Goal: Transaction & Acquisition: Purchase product/service

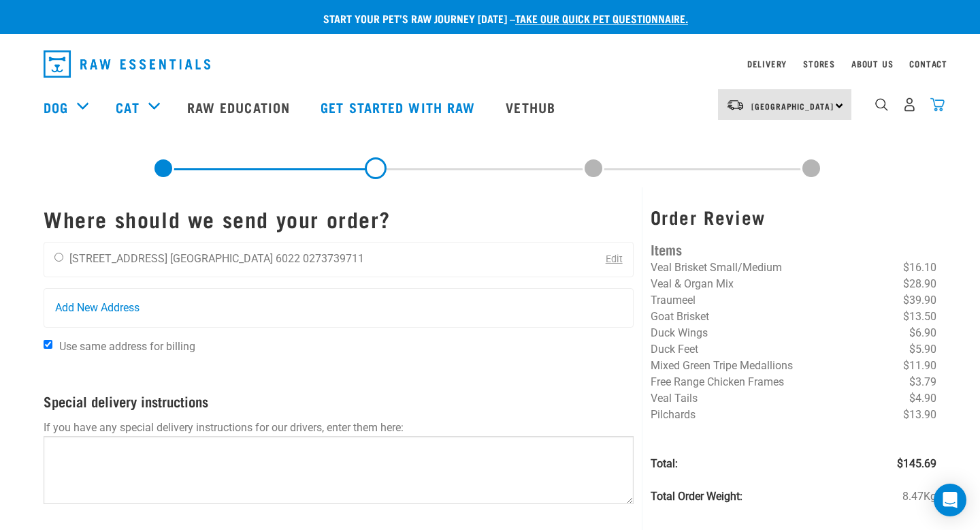
click at [940, 101] on img "dropdown navigation" at bounding box center [938, 104] width 14 height 14
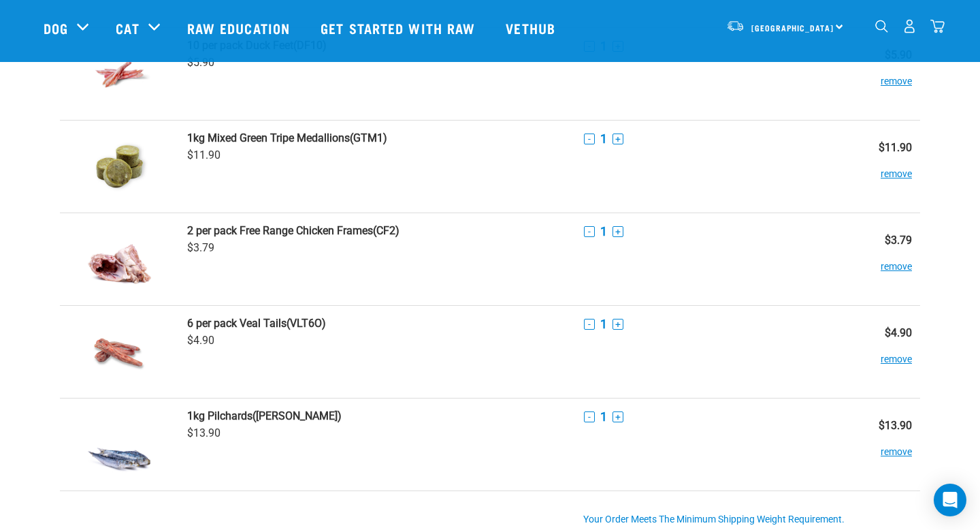
scroll to position [553, 0]
click at [891, 260] on button "remove" at bounding box center [896, 258] width 31 height 27
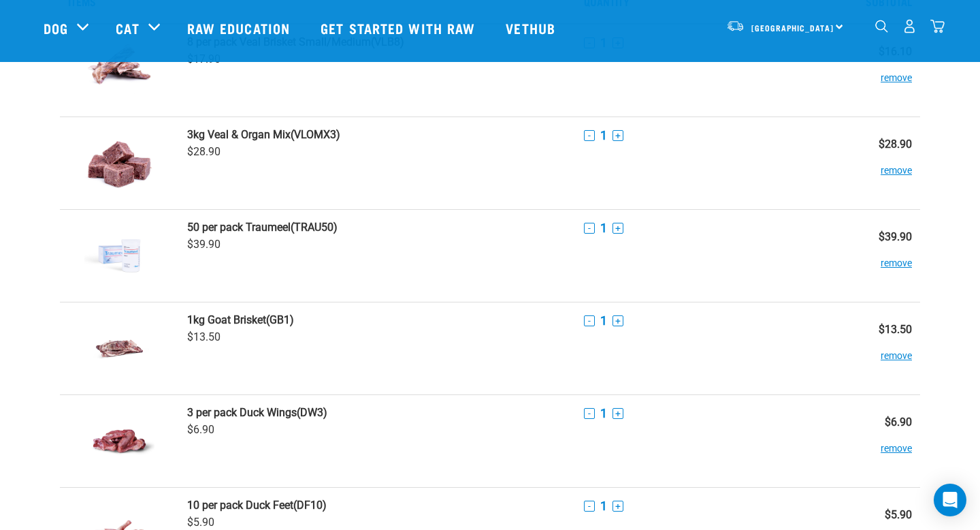
scroll to position [89, 0]
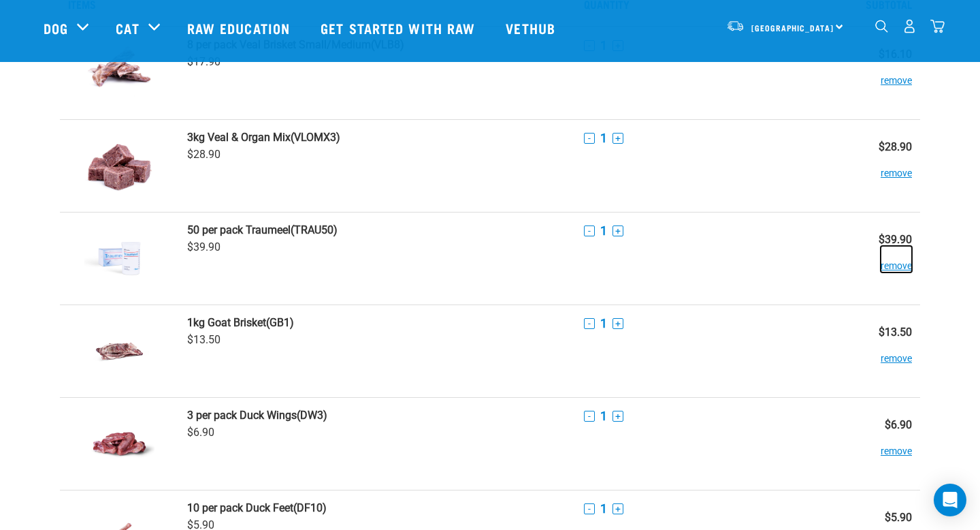
click at [891, 269] on button "remove" at bounding box center [896, 259] width 31 height 27
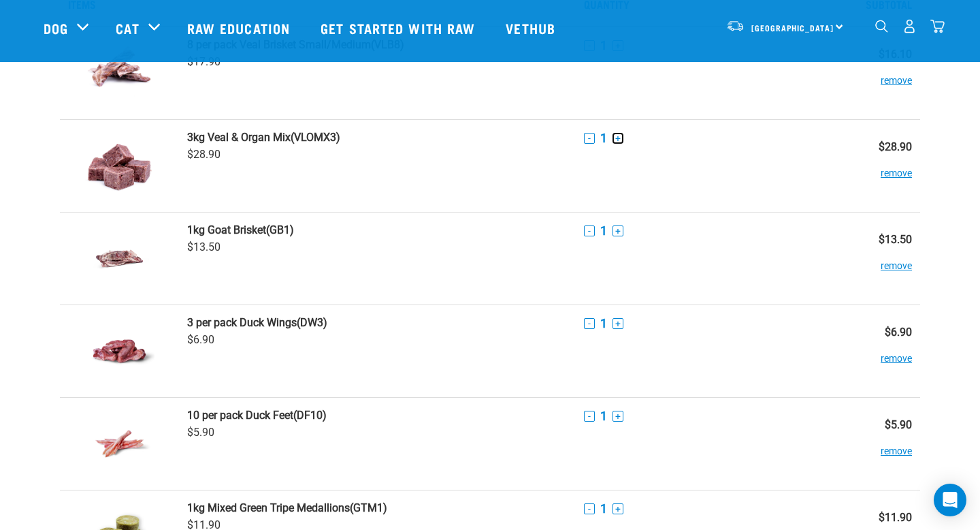
click at [619, 136] on button "+" at bounding box center [618, 138] width 11 height 11
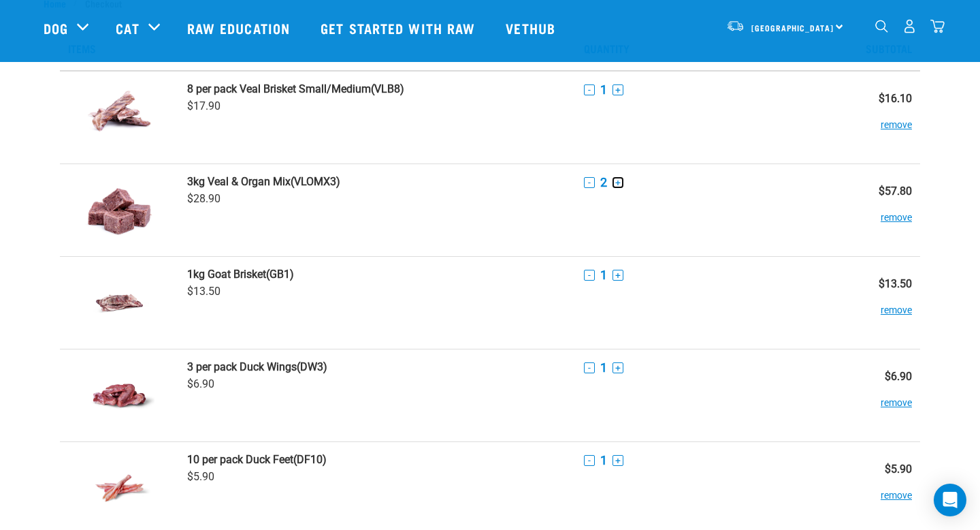
scroll to position [0, 0]
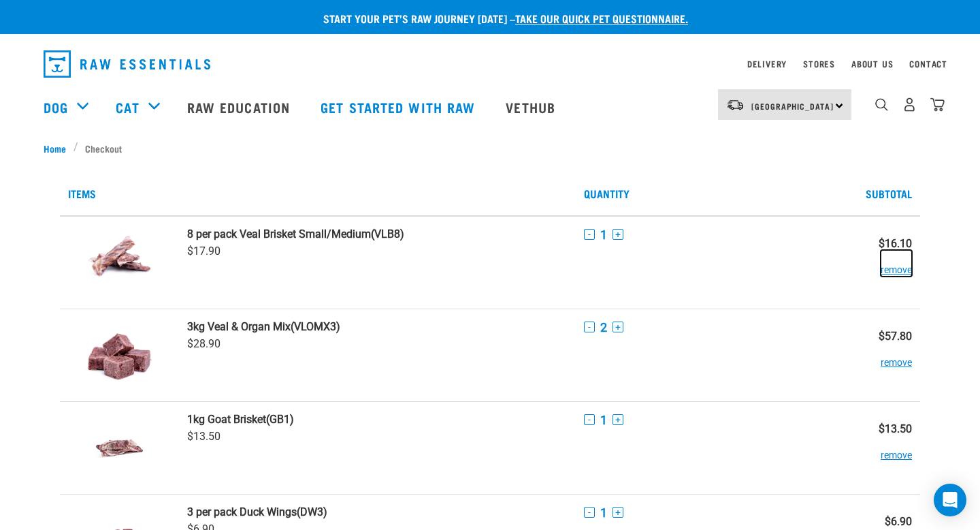
click at [887, 271] on button "remove" at bounding box center [896, 263] width 31 height 27
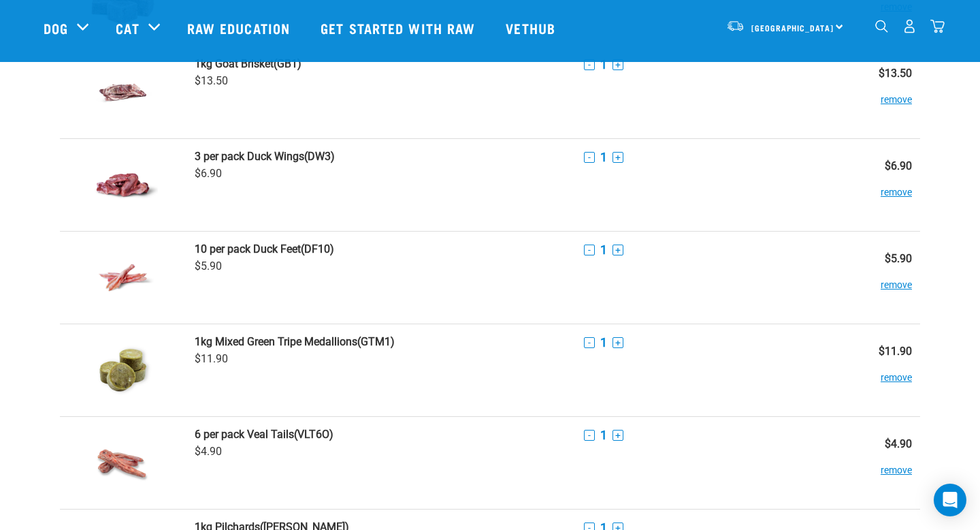
scroll to position [164, 0]
click at [907, 195] on button "remove" at bounding box center [896, 184] width 31 height 27
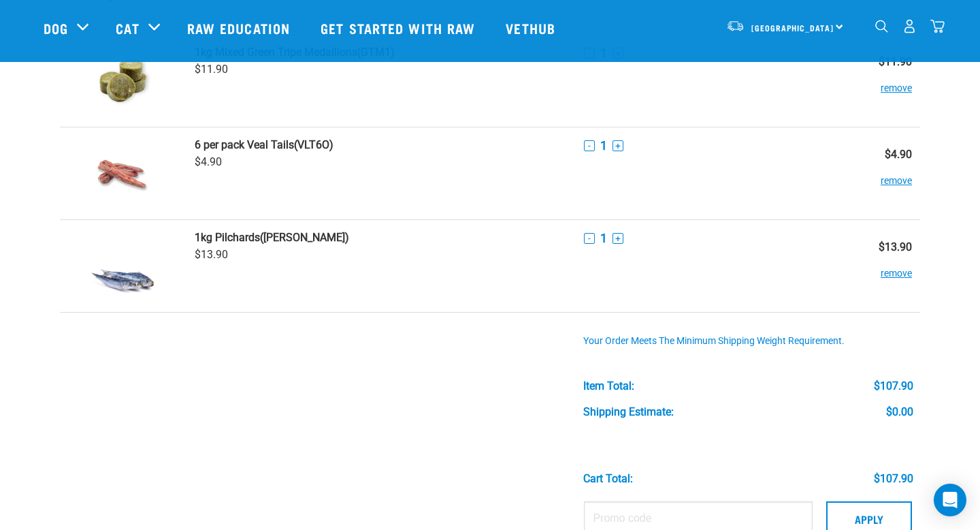
scroll to position [361, 0]
